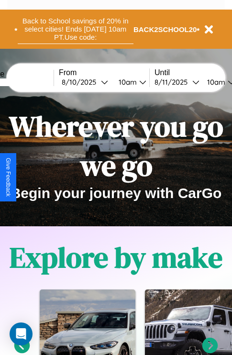
click at [75, 29] on button "Back to School savings of 20% in select cities! Ends [DATE] 10am PT. Use code:" at bounding box center [76, 29] width 116 height 30
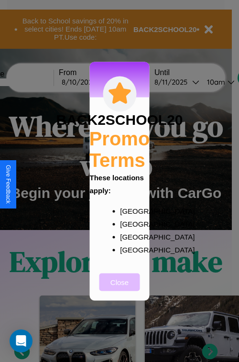
click at [120, 288] on button "Close" at bounding box center [119, 282] width 41 height 18
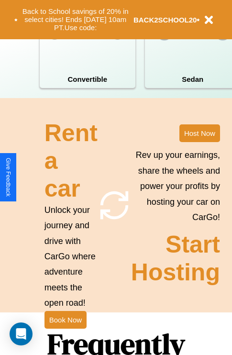
scroll to position [931, 0]
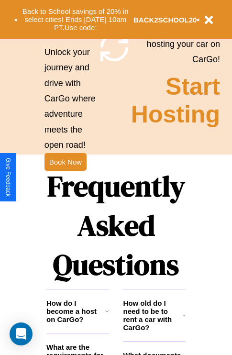
click at [65, 177] on h1 "Frequently Asked Questions" at bounding box center [115, 225] width 139 height 127
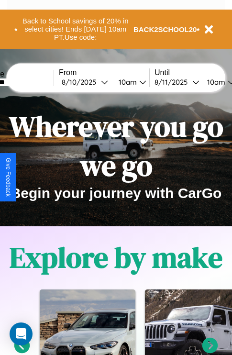
scroll to position [0, 35]
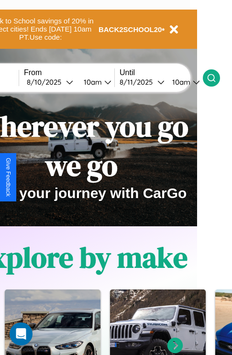
type input "********"
click at [216, 77] on icon at bounding box center [212, 78] width 10 height 10
